Goal: Transaction & Acquisition: Purchase product/service

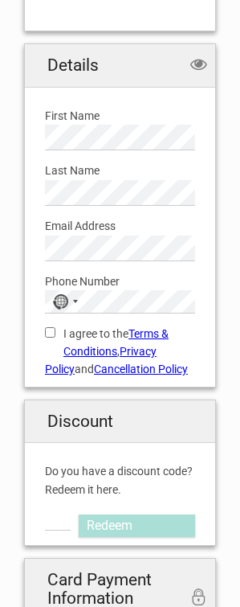
click at [90, 117] on label "First Name" at bounding box center [120, 116] width 150 height 18
click at [143, 102] on div "First Name Please provide us with your name." at bounding box center [120, 123] width 175 height 55
click at [168, 122] on label "First Name" at bounding box center [120, 116] width 150 height 18
click at [55, 332] on label "I agree to the Terms & Conditions , Privacy Policy and Cancellation Policy" at bounding box center [120, 352] width 150 height 54
click at [55, 332] on input "I agree to the Terms & Conditions , Privacy Policy and Cancellation Policy" at bounding box center [50, 332] width 10 height 10
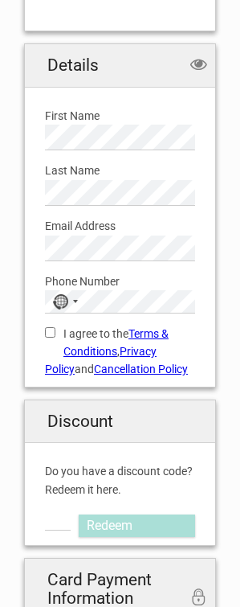
checkbox input "true"
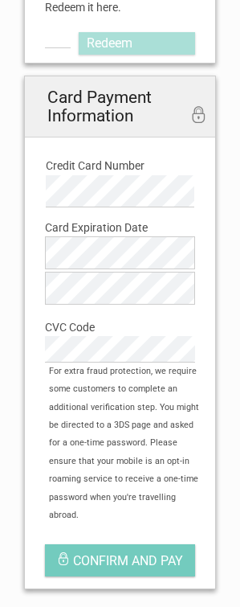
scroll to position [1128, 0]
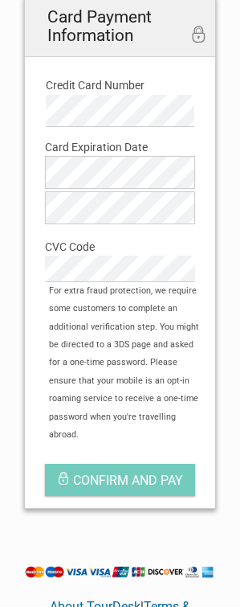
click at [134, 191] on div "Card Expiration Month is required" at bounding box center [120, 173] width 150 height 35
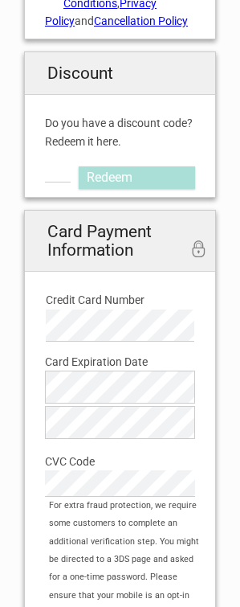
scroll to position [645, 0]
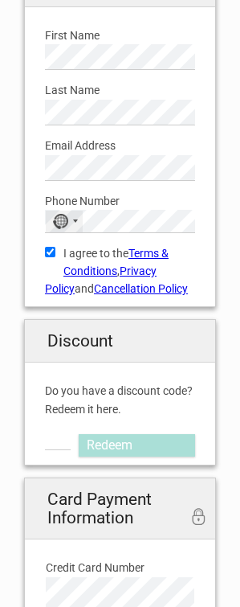
click at [60, 219] on div "No country selected" at bounding box center [60, 221] width 16 height 15
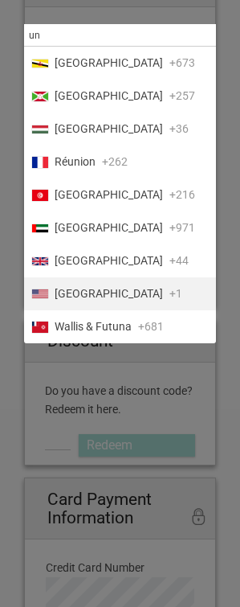
type input "un"
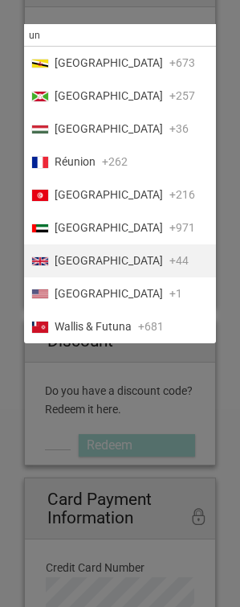
click at [97, 263] on span "[GEOGRAPHIC_DATA]" at bounding box center [109, 261] width 109 height 17
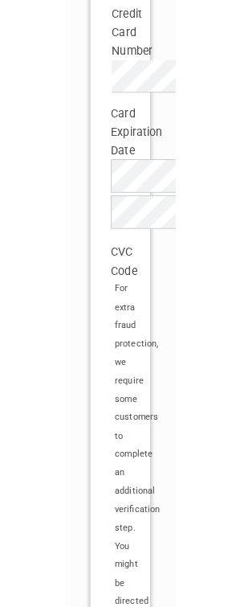
scroll to position [1128, 0]
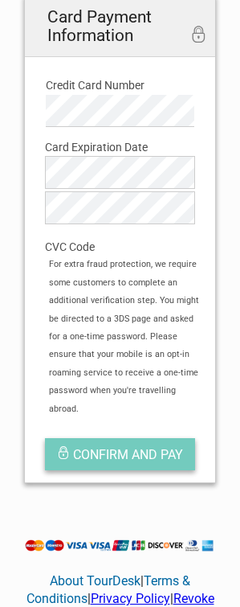
click at [104, 447] on span "Confirm and pay" at bounding box center [128, 454] width 110 height 15
click at [125, 447] on span "Confirm and pay" at bounding box center [128, 454] width 110 height 15
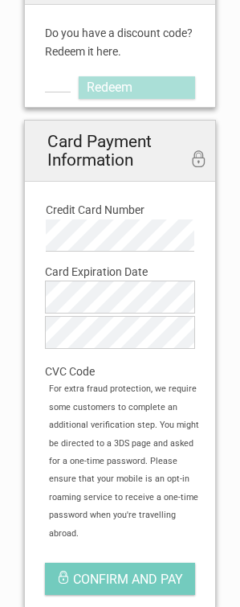
scroll to position [1047, 0]
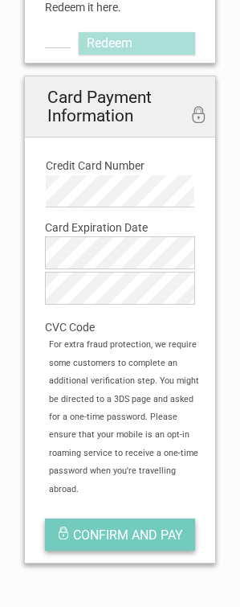
click at [113, 532] on button "Confirm and pay" at bounding box center [120, 535] width 150 height 32
click at [110, 528] on span "Confirm and pay" at bounding box center [128, 535] width 110 height 15
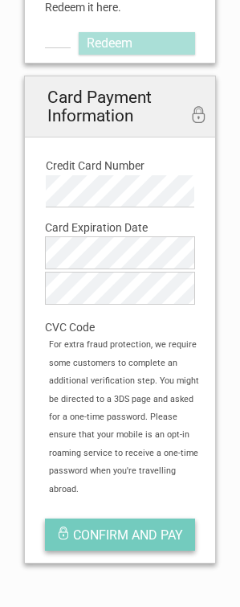
click at [110, 528] on span "Confirm and pay" at bounding box center [128, 535] width 110 height 15
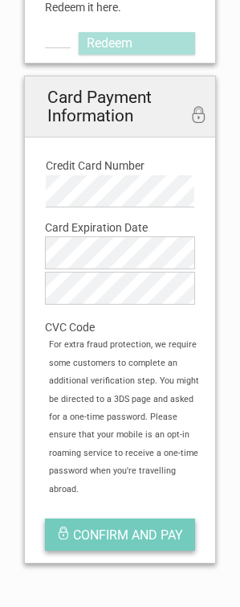
click at [110, 528] on span "Confirm and pay" at bounding box center [128, 535] width 110 height 15
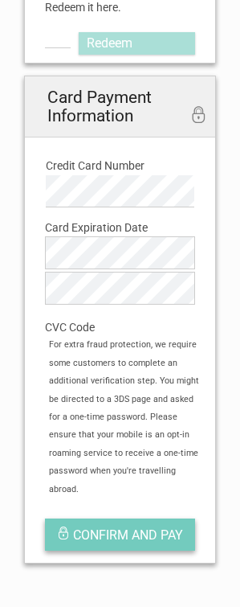
click at [110, 528] on span "Confirm and pay" at bounding box center [128, 535] width 110 height 15
